Goal: Information Seeking & Learning: Learn about a topic

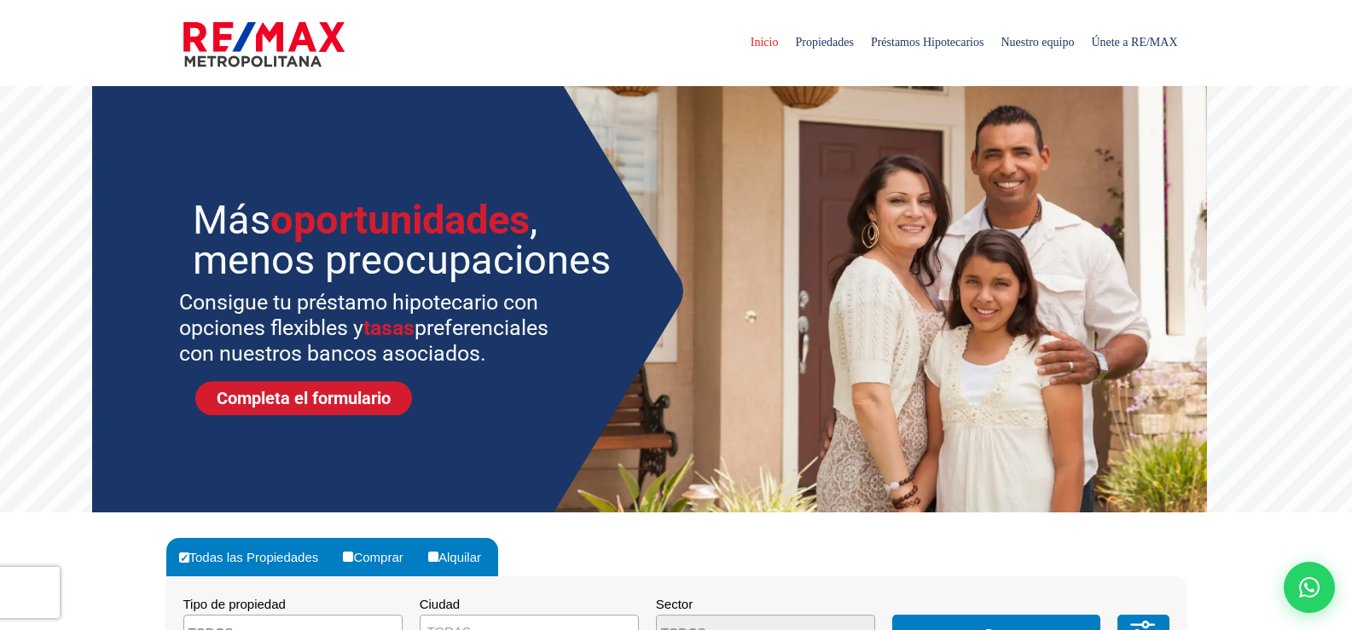
select select
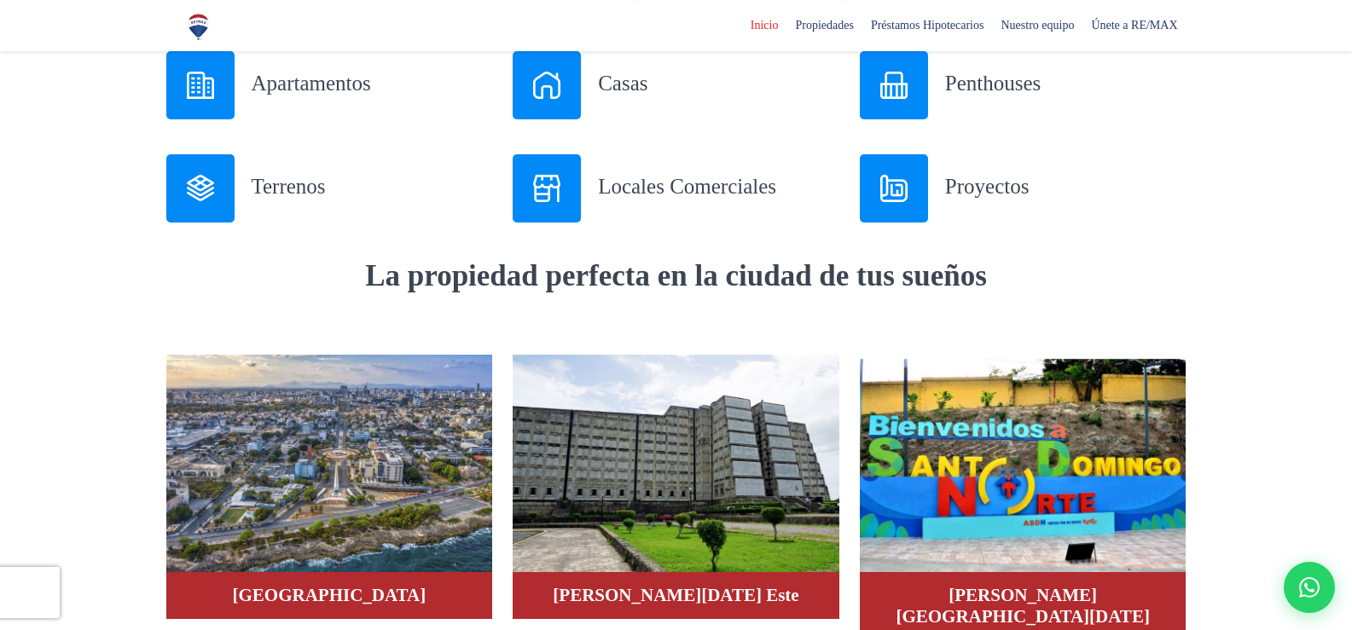
scroll to position [597, 0]
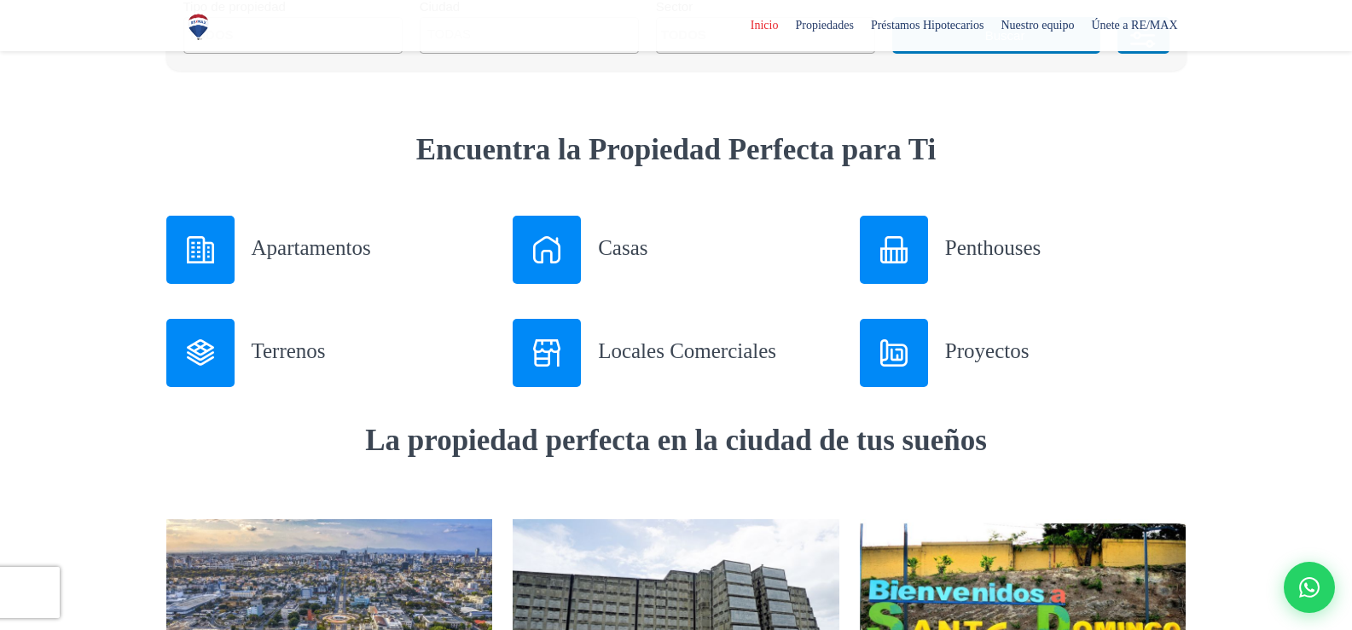
click at [577, 258] on div at bounding box center [547, 250] width 68 height 68
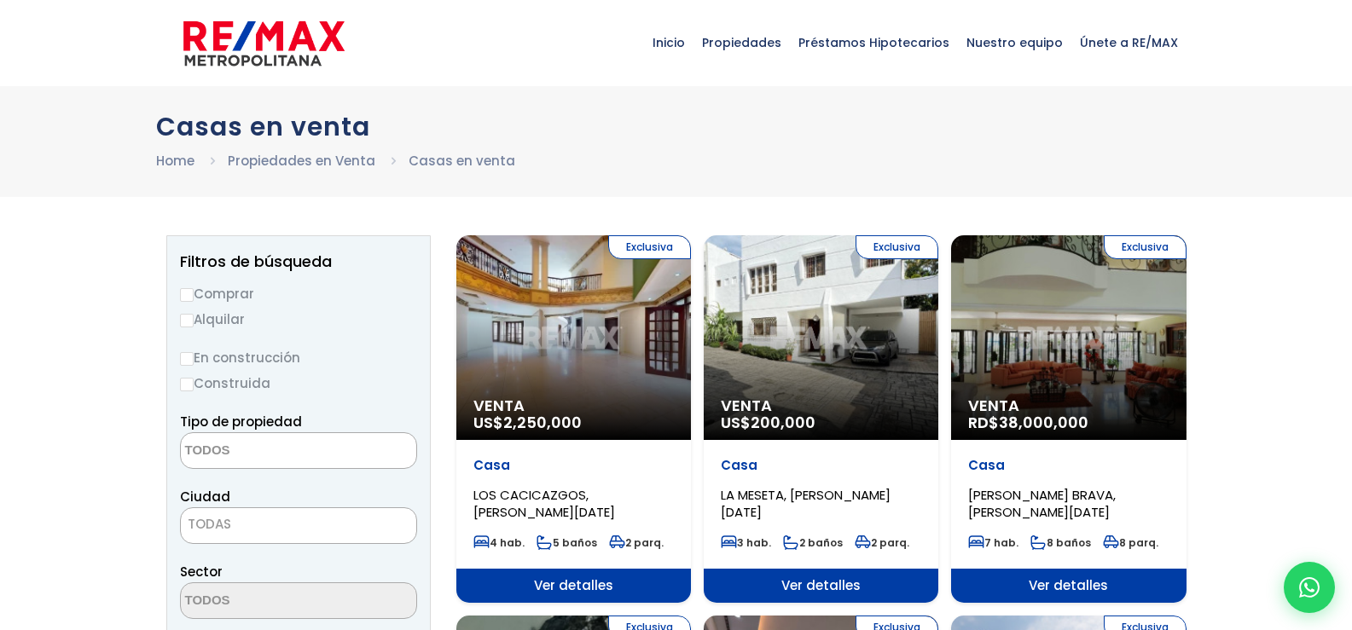
select select
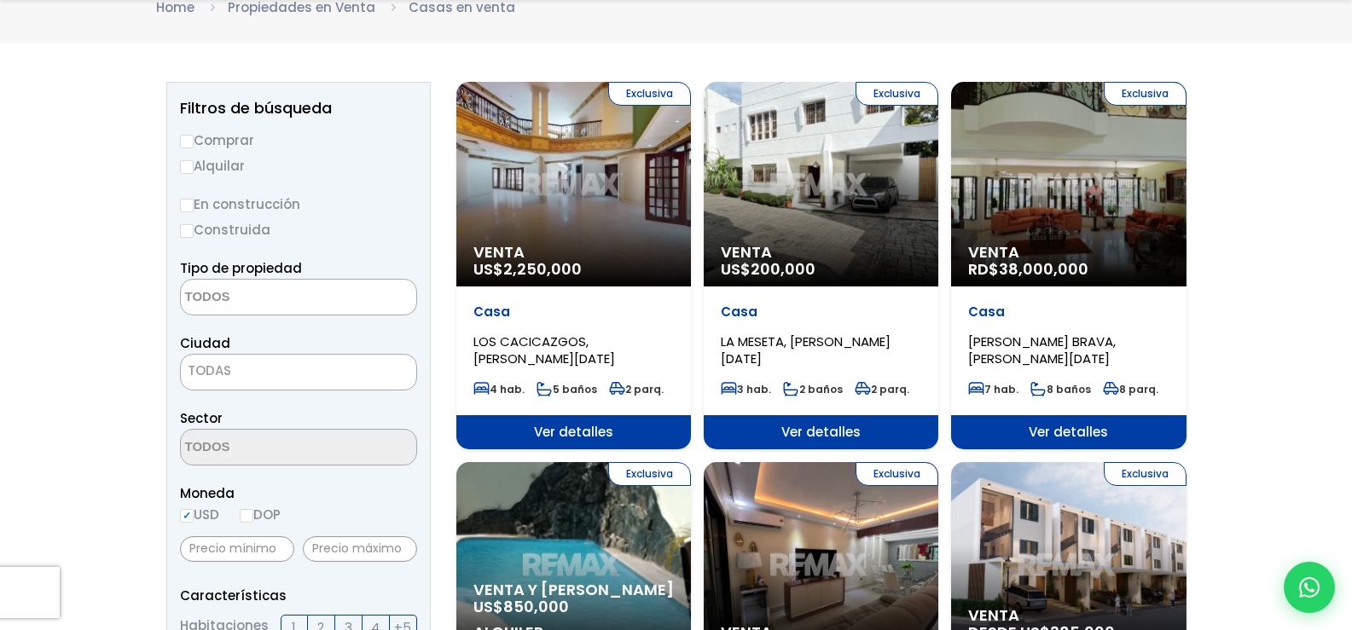
scroll to position [171, 0]
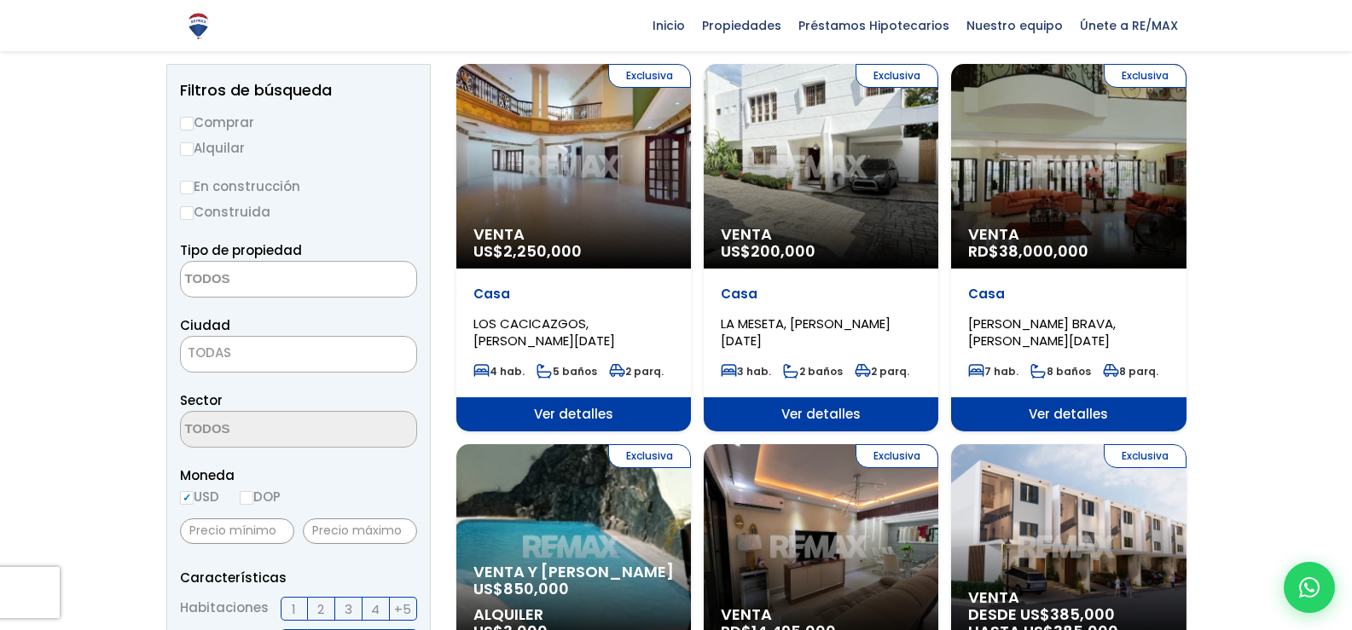
click at [529, 247] on span "2,250,000" at bounding box center [542, 251] width 78 height 21
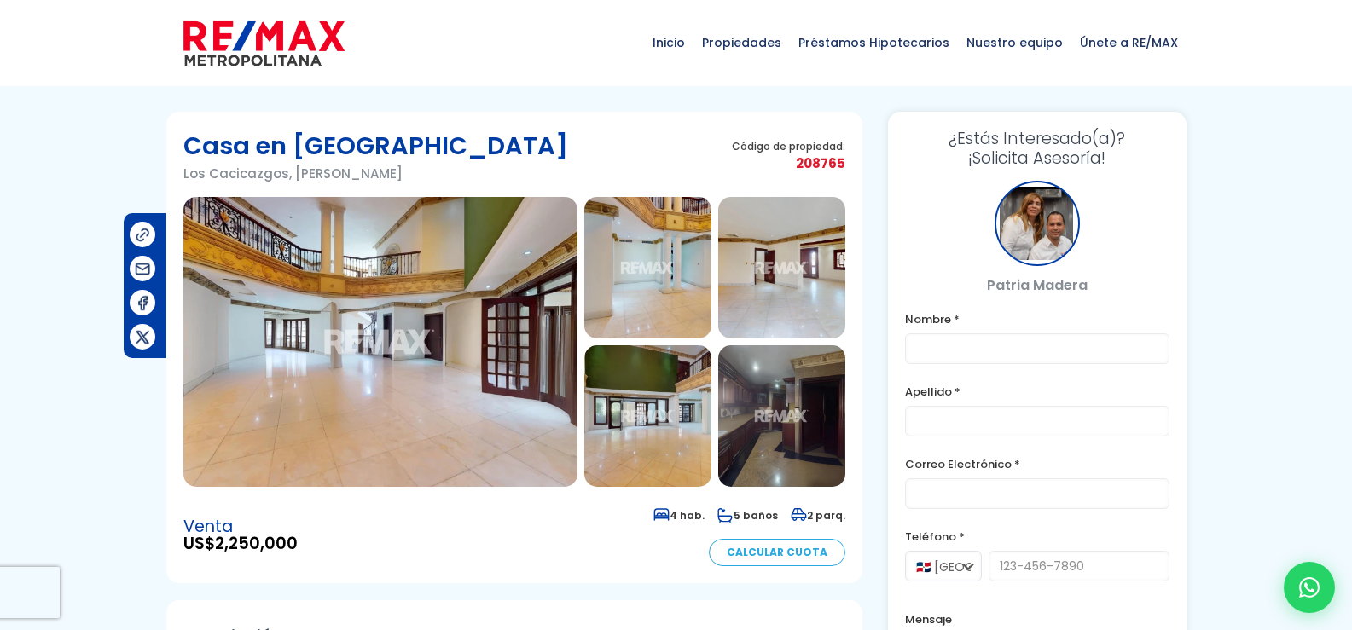
click at [620, 267] on img at bounding box center [647, 268] width 127 height 142
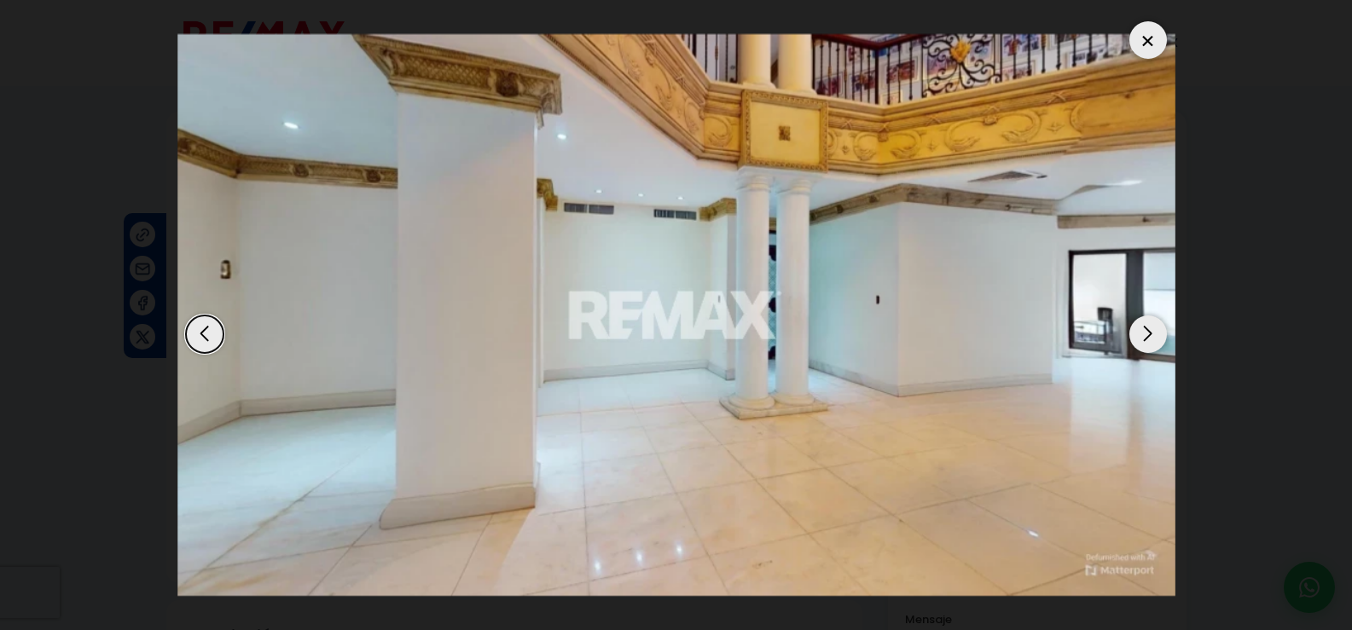
click at [1153, 335] on div "Next slide" at bounding box center [1149, 335] width 38 height 38
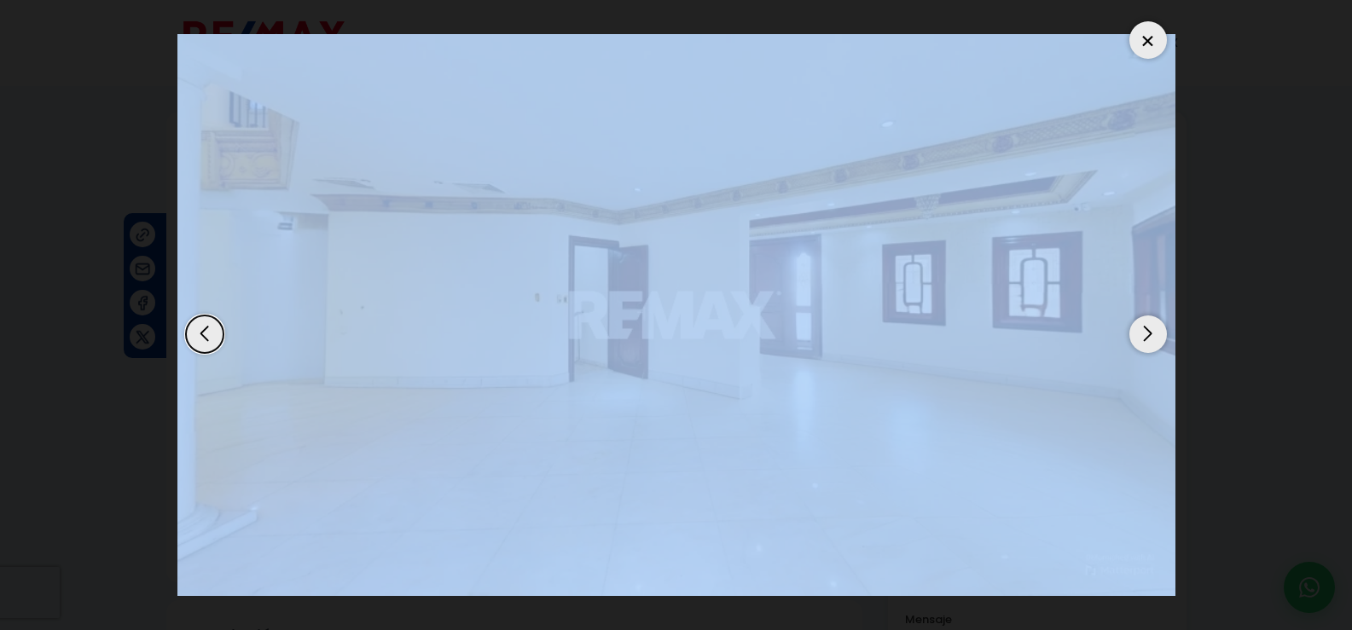
click at [1153, 335] on div "Next slide" at bounding box center [1149, 335] width 38 height 38
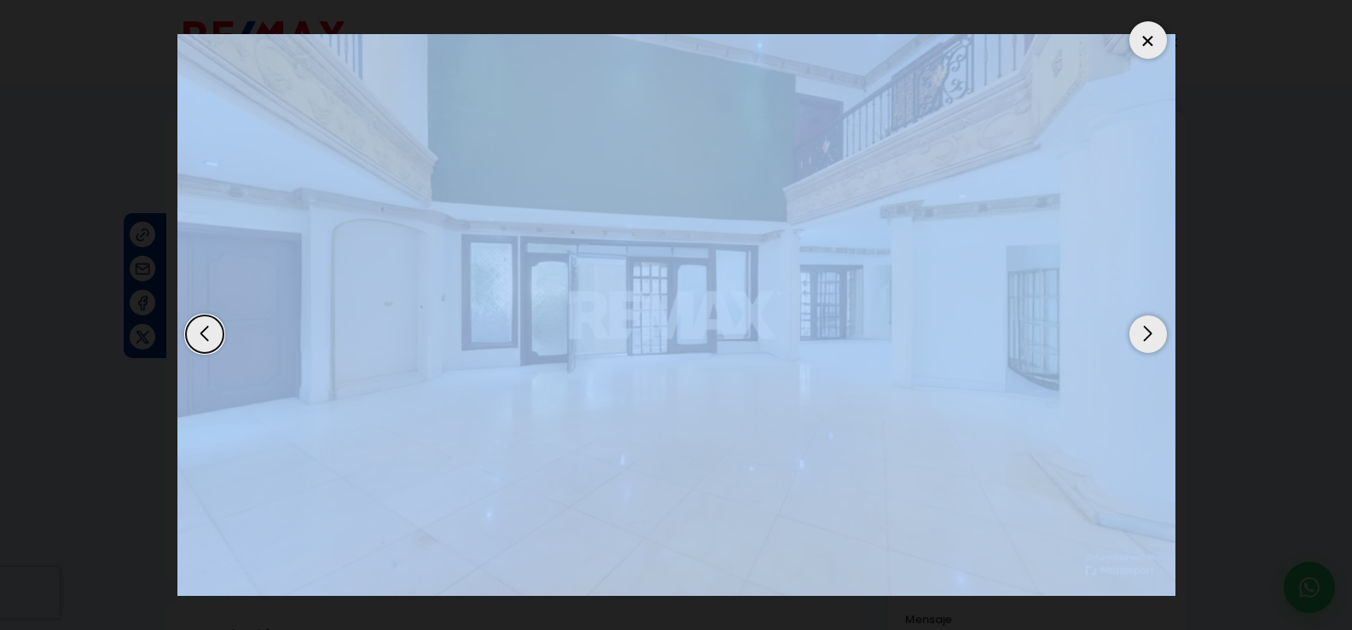
click at [1153, 335] on div "Next slide" at bounding box center [1149, 335] width 38 height 38
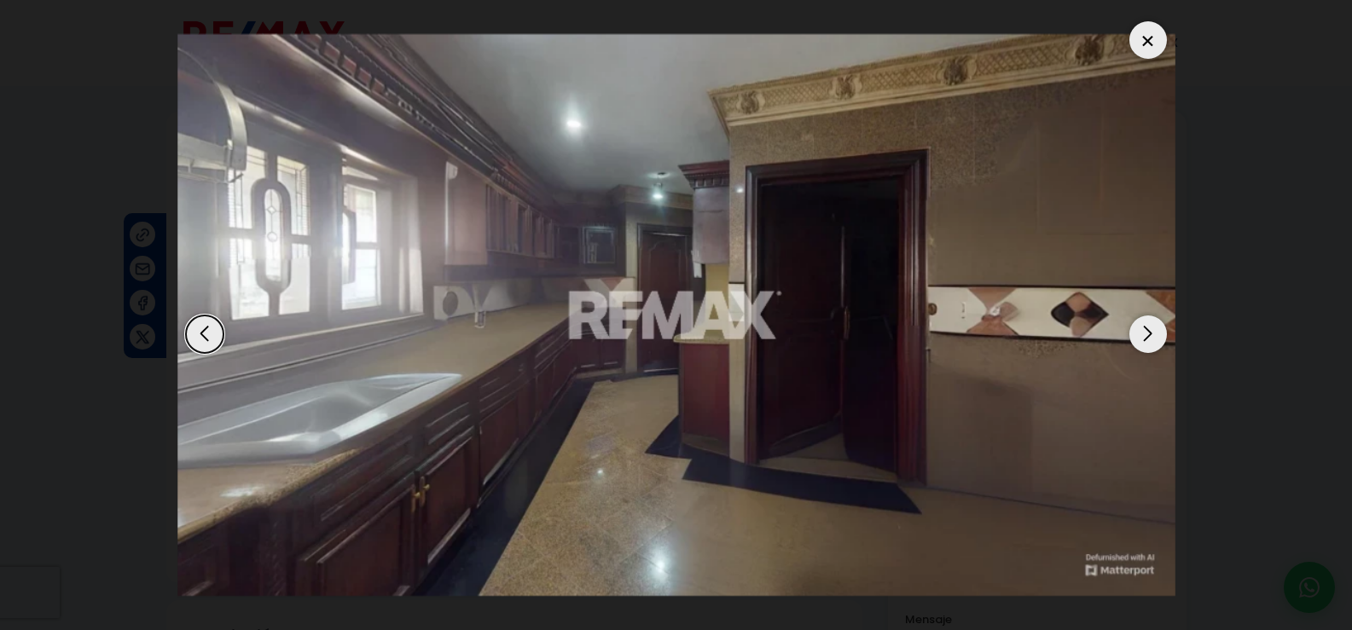
click at [1153, 335] on div "Next slide" at bounding box center [1149, 335] width 38 height 38
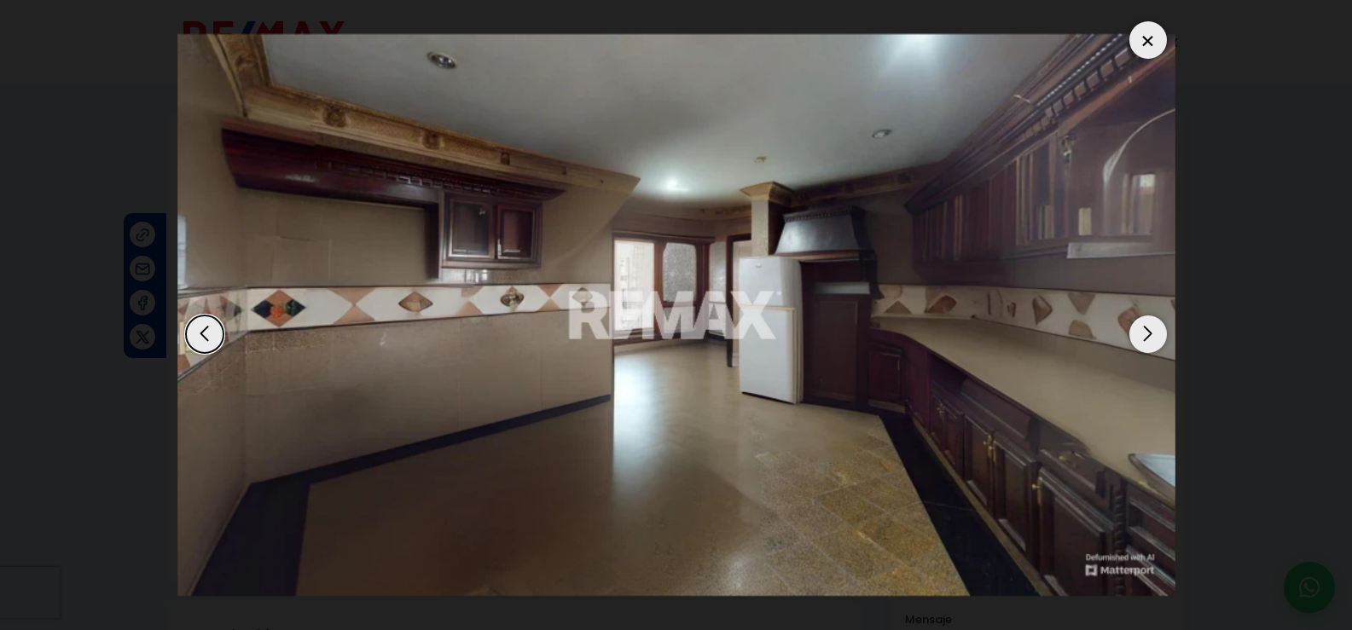
click at [1153, 335] on div "Next slide" at bounding box center [1149, 335] width 38 height 38
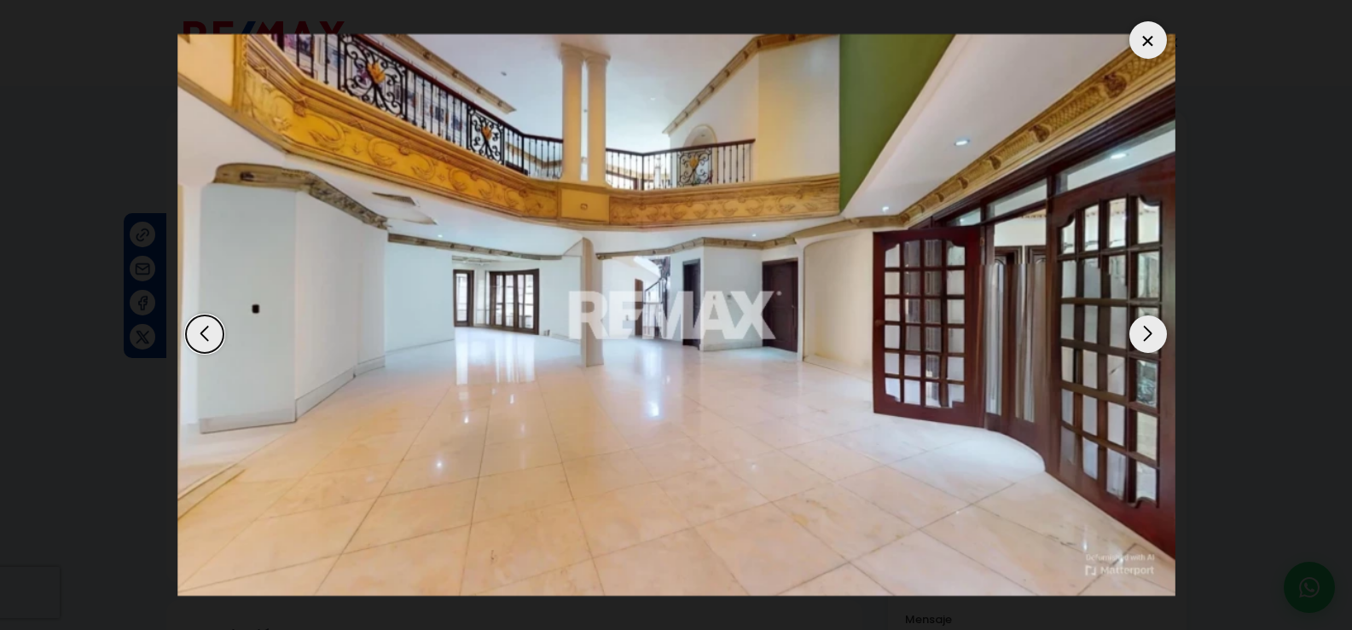
click at [1153, 335] on div "Next slide" at bounding box center [1149, 335] width 38 height 38
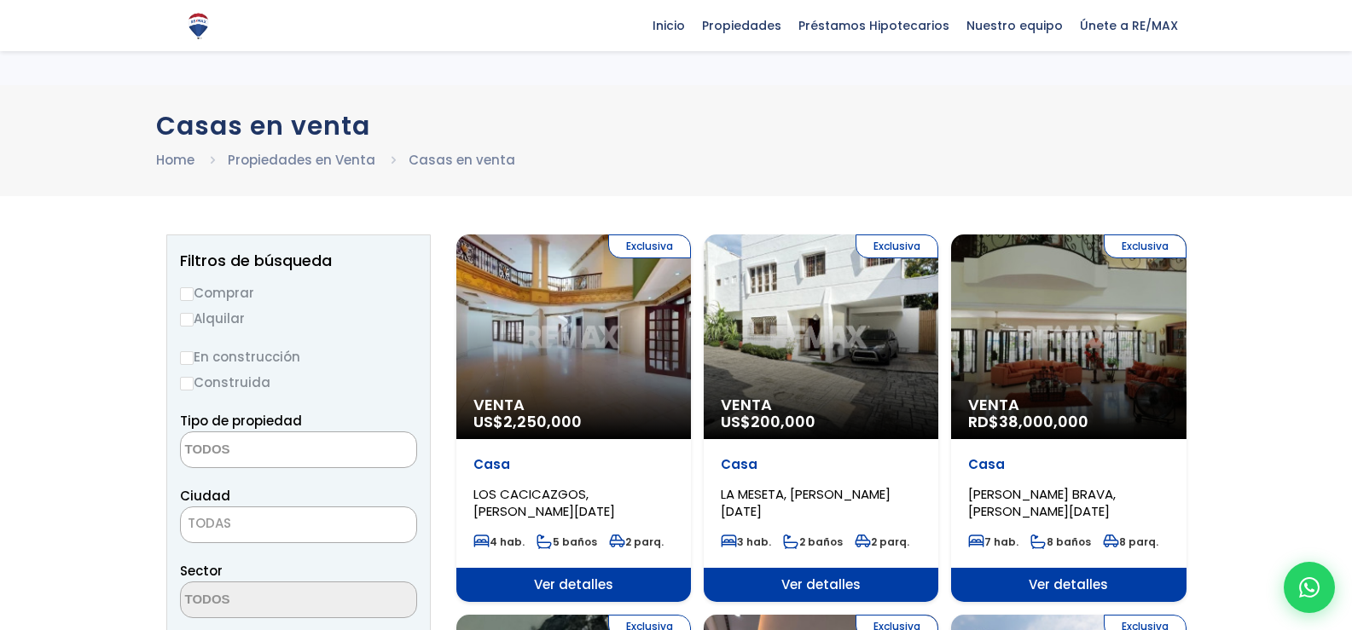
select select
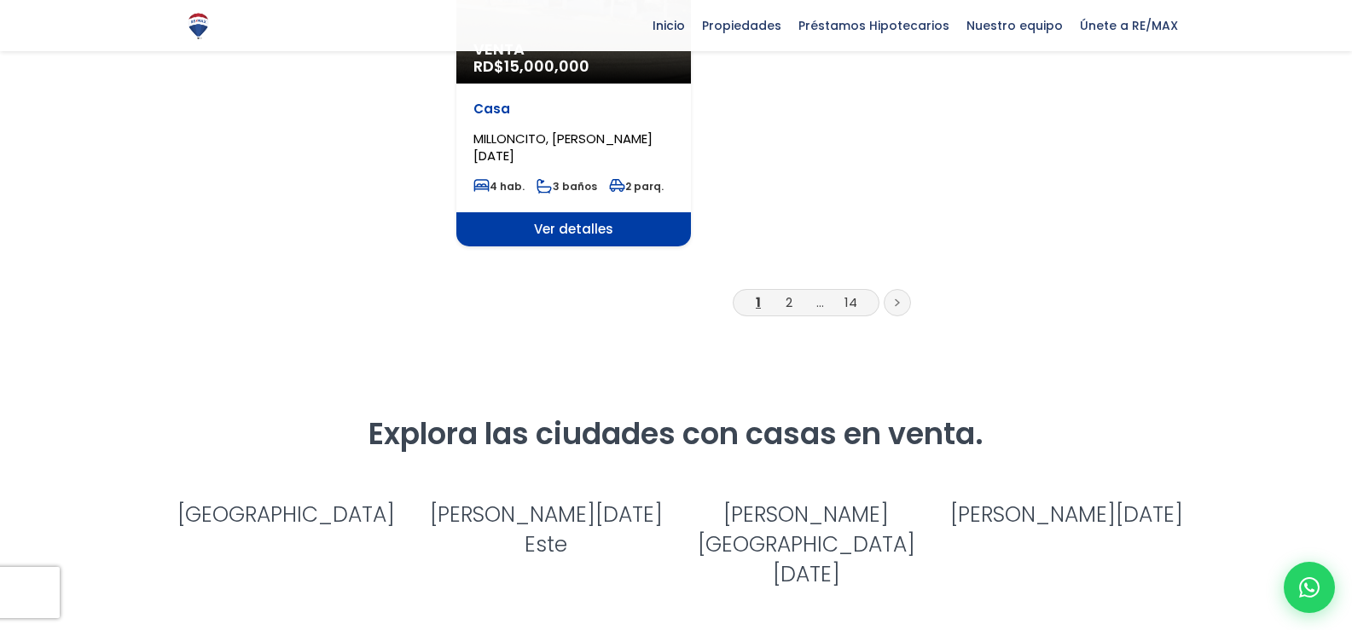
scroll to position [2389, 0]
